Goal: Information Seeking & Learning: Learn about a topic

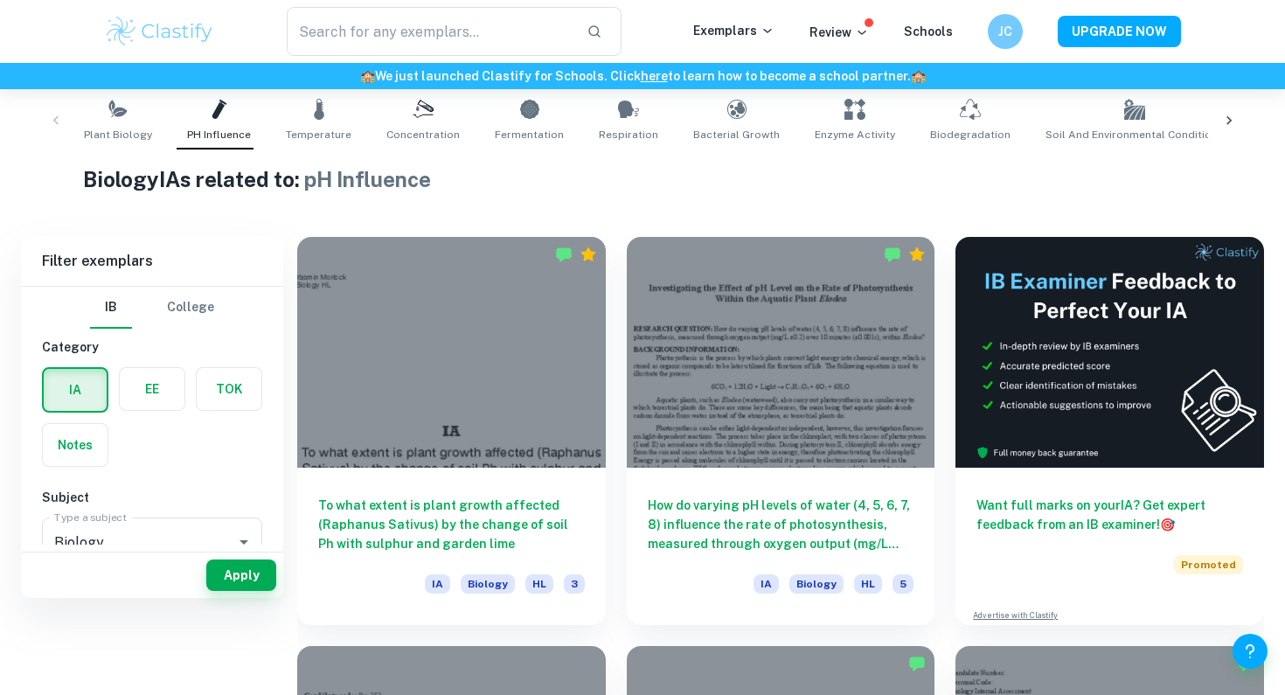
scroll to position [104, 0]
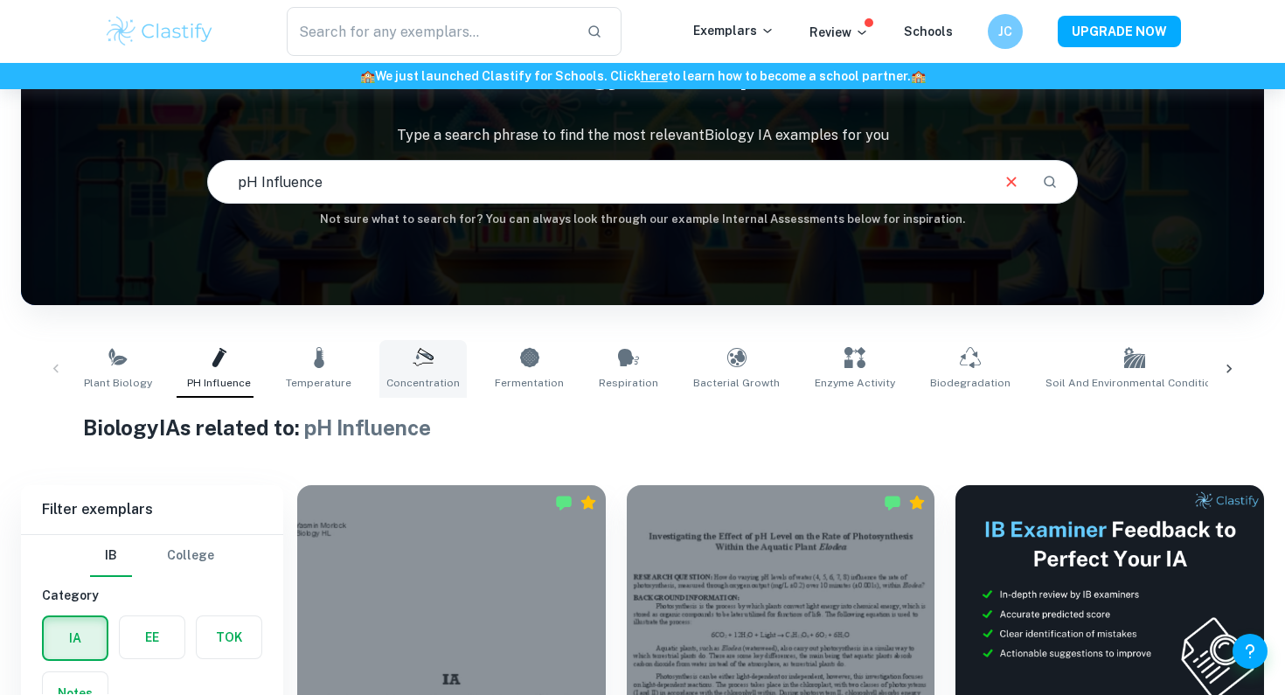
click at [429, 350] on link "Concentration" at bounding box center [422, 369] width 87 height 58
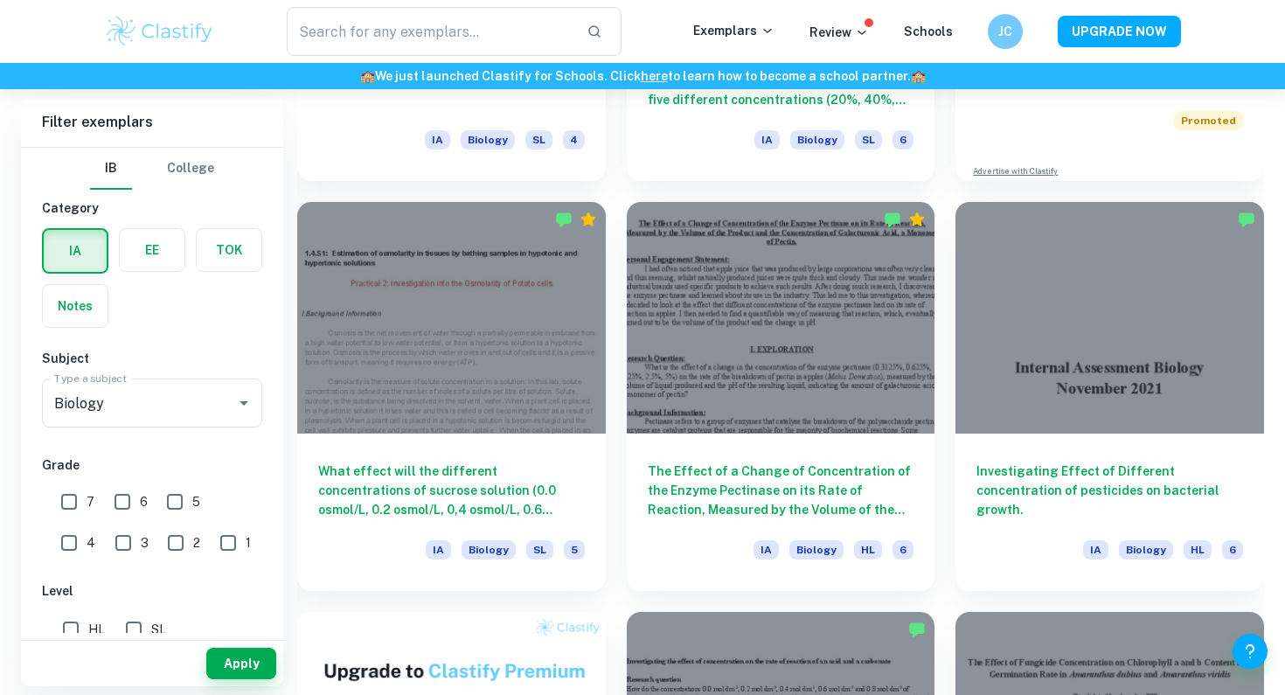
scroll to position [822, 0]
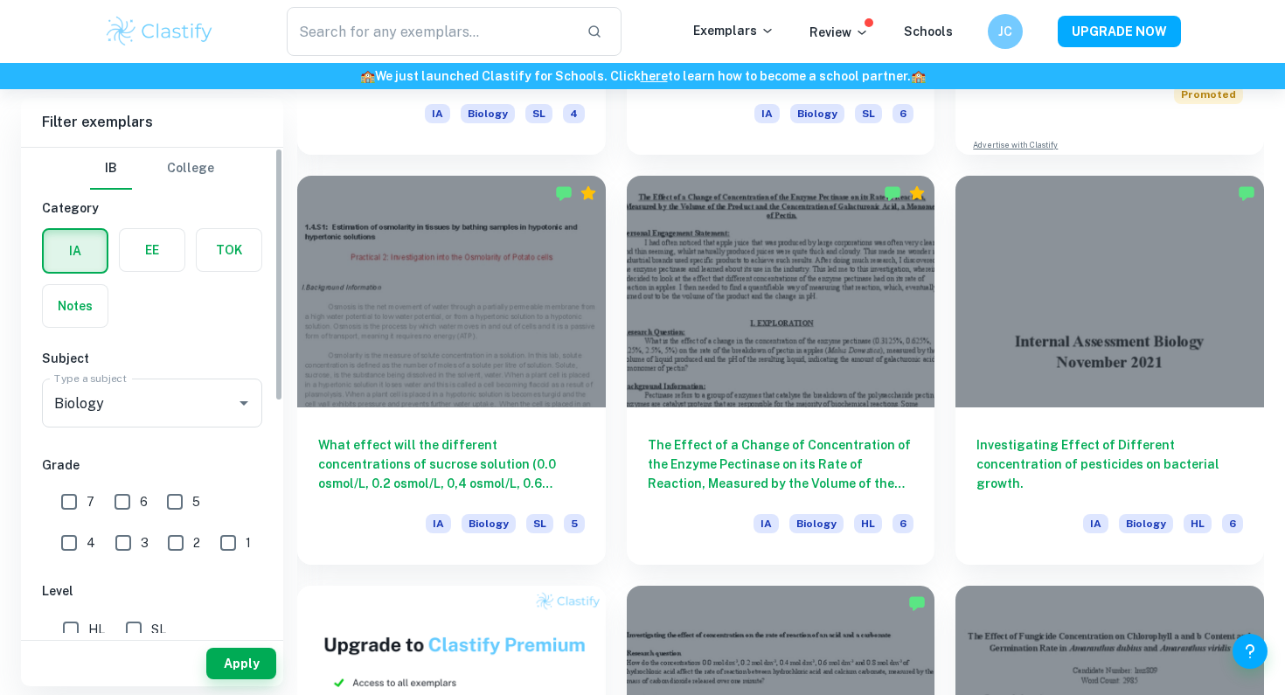
click at [87, 502] on span "7" at bounding box center [91, 501] width 8 height 19
click at [87, 502] on input "7" at bounding box center [69, 501] width 35 height 35
checkbox input "true"
click at [113, 504] on input "6" at bounding box center [122, 501] width 35 height 35
checkbox input "true"
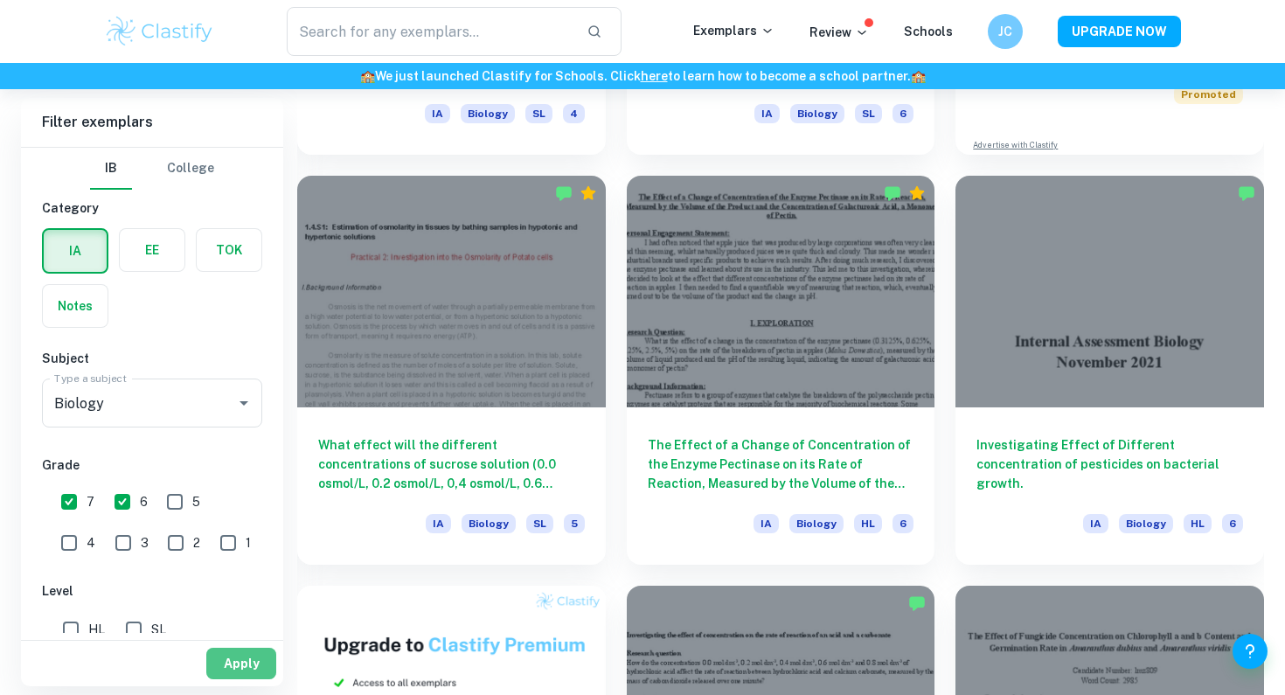
click at [212, 655] on button "Apply" at bounding box center [241, 663] width 70 height 31
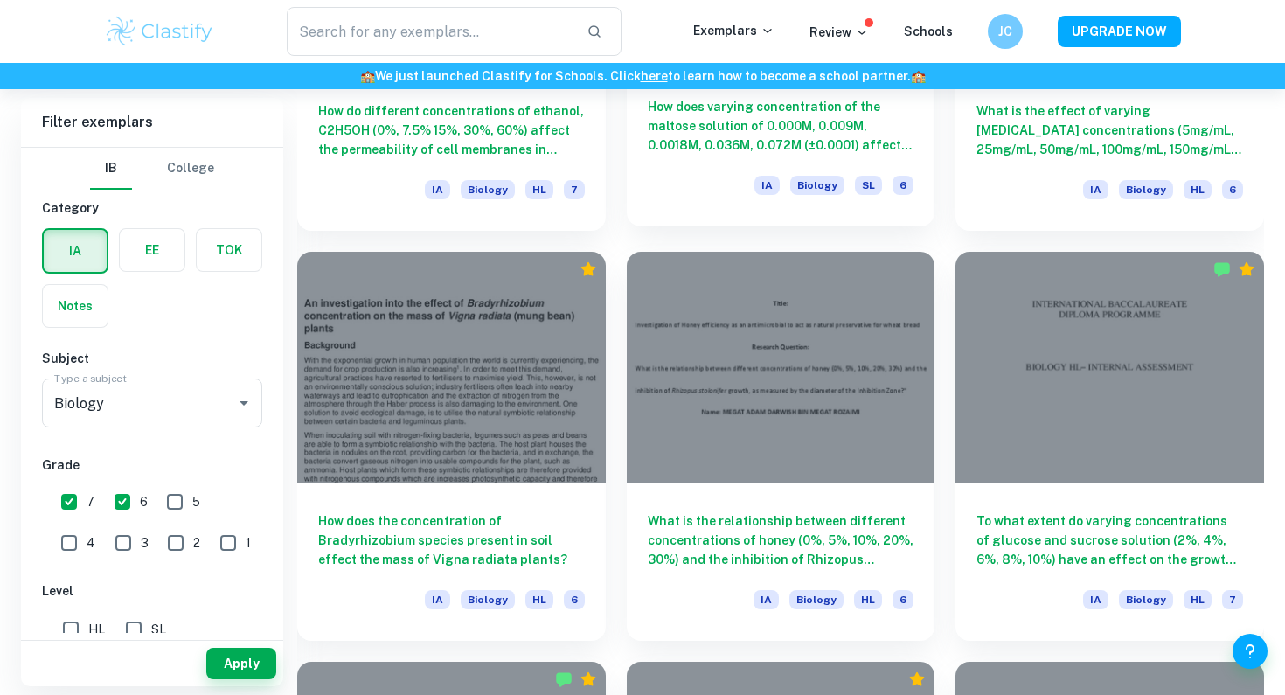
scroll to position [4027, 0]
